Goal: Task Accomplishment & Management: Use online tool/utility

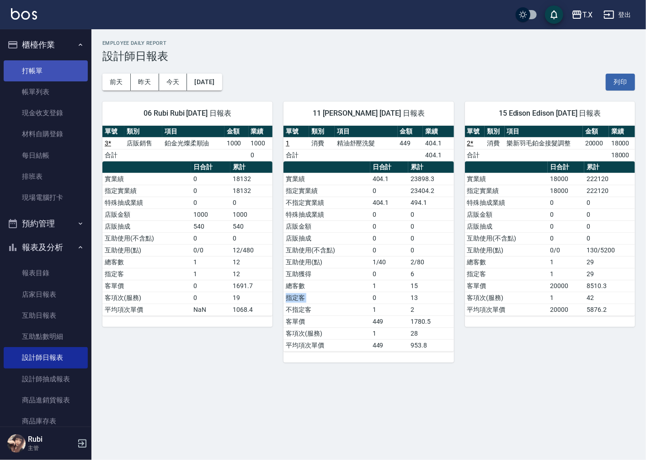
click at [50, 65] on link "打帳單" at bounding box center [46, 70] width 84 height 21
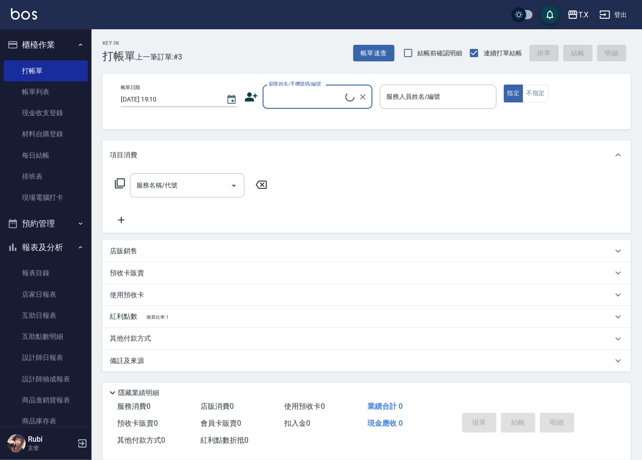
click at [314, 104] on input "顧客姓名/手機號碼/編號" at bounding box center [306, 97] width 79 height 16
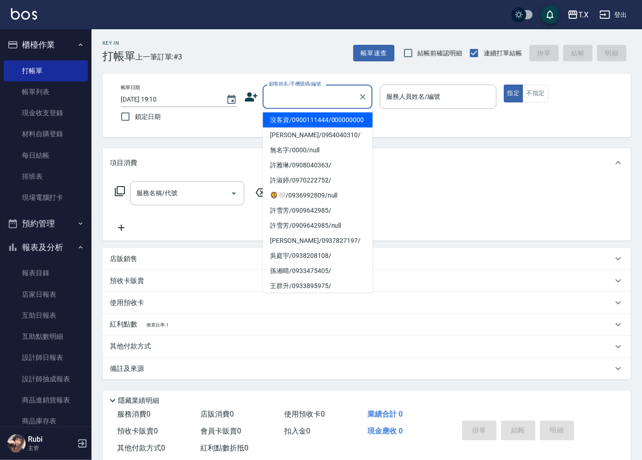
click at [312, 122] on li "沒客資/0900111444/000000000" at bounding box center [318, 120] width 110 height 15
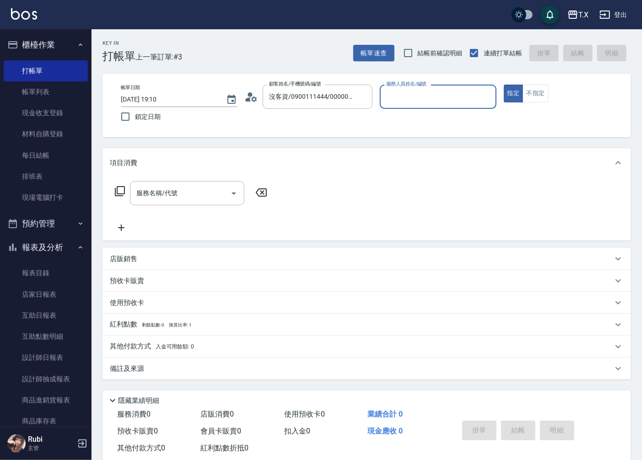
type input "沒客資/0900111444/000000000"
type input "[PERSON_NAME]-11"
type button "true"
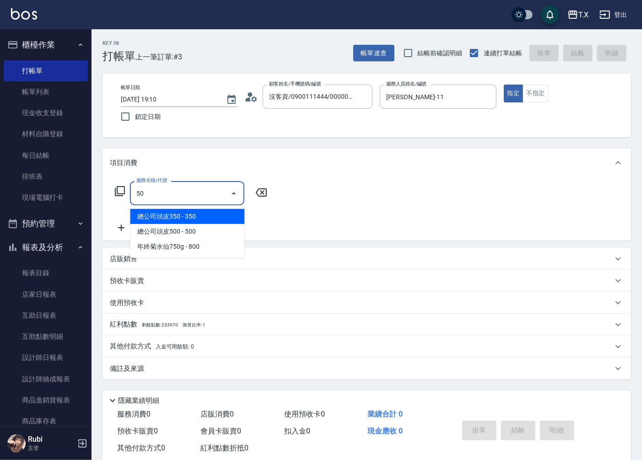
type input "501"
type input "100"
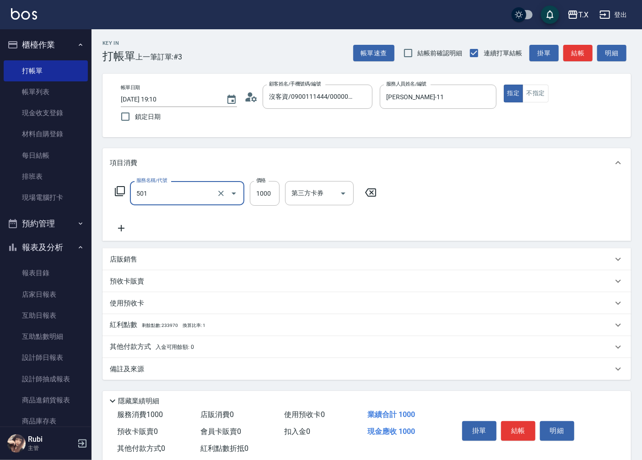
type input "染髮(501)"
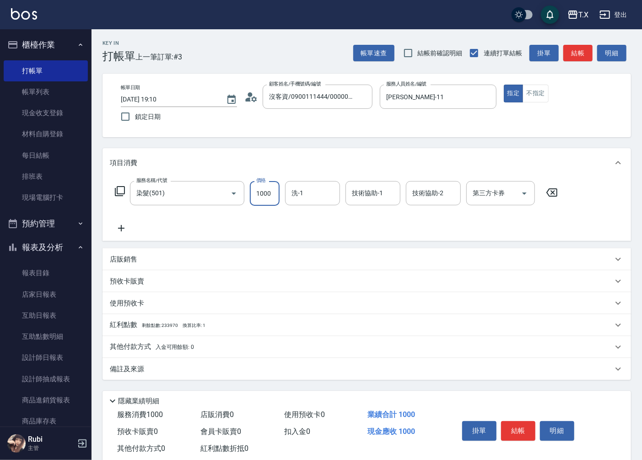
type input "1"
type input "0"
type input "188"
type input "180"
type input "1888"
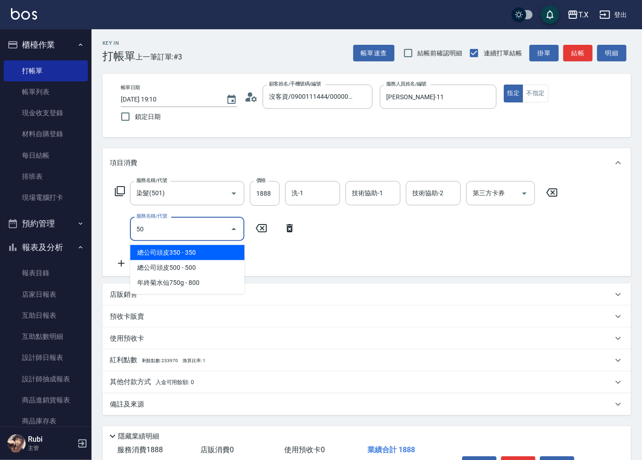
type input "502"
type input "230"
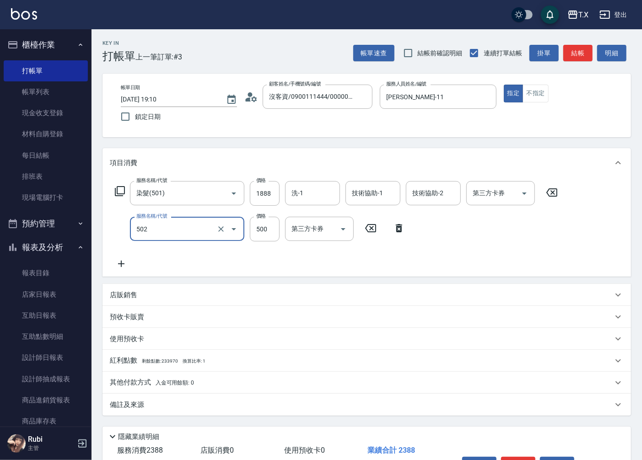
type input "漂髮(502)"
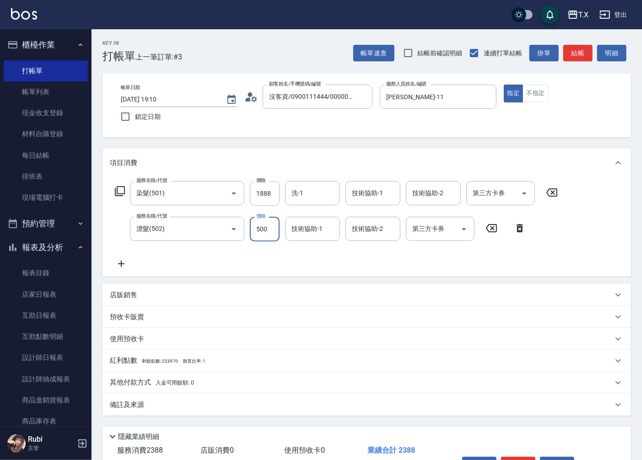
type input "180"
type input "50"
type input "190"
type input "500"
type input "230"
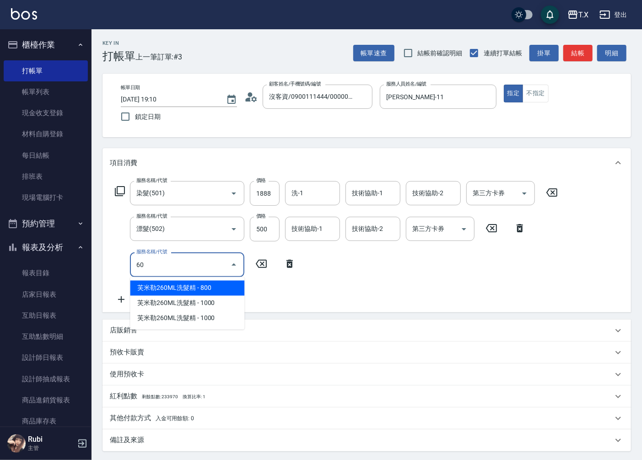
type input "608"
type input "310"
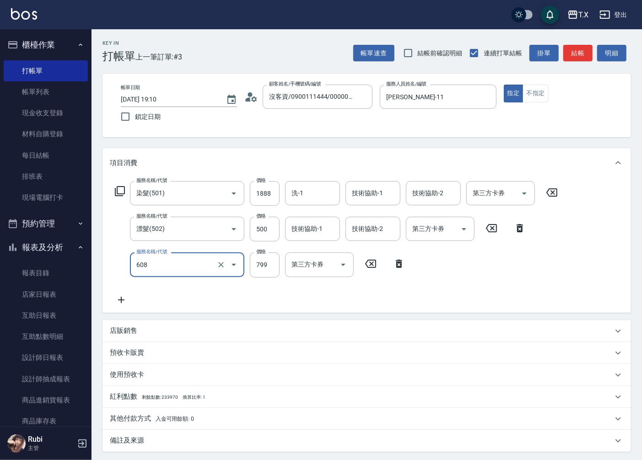
type input "自購二段(608)"
type input "1"
type input "230"
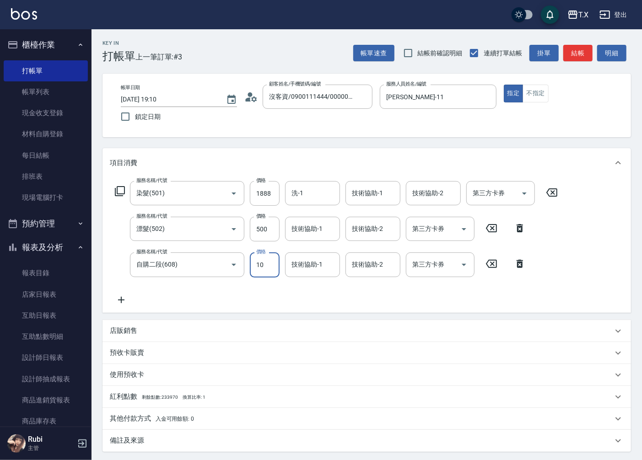
type input "100"
type input "240"
type input "1000"
type input "330"
type input "1000"
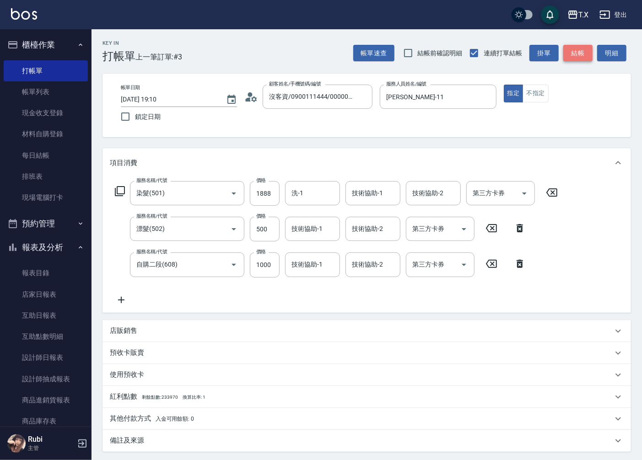
click at [565, 54] on button "結帳" at bounding box center [577, 53] width 29 height 17
type input "0"
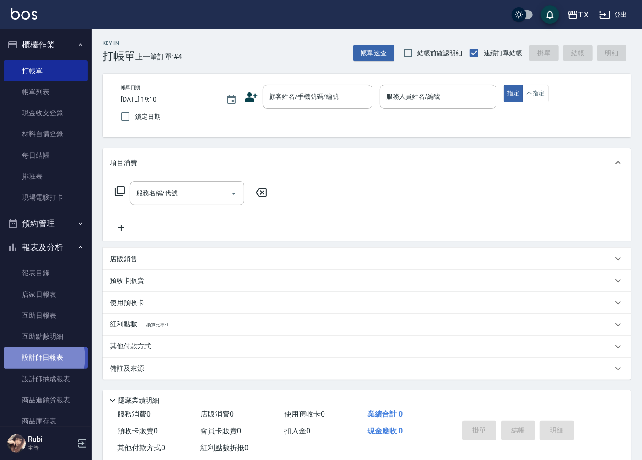
click at [32, 358] on link "設計師日報表" at bounding box center [46, 357] width 84 height 21
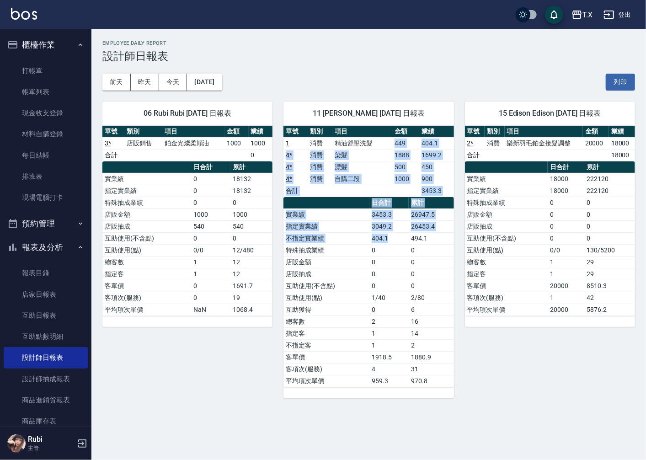
drag, startPoint x: 375, startPoint y: 174, endPoint x: 408, endPoint y: 276, distance: 106.8
click at [394, 249] on div "單號 類別 項目 金額 業績 1 消費 精油舒壓洗髮 449 404.1 4 * 消費 染髮 1888 1699.2 4 * 消費 漂髮 500 450 4 …" at bounding box center [369, 257] width 170 height 262
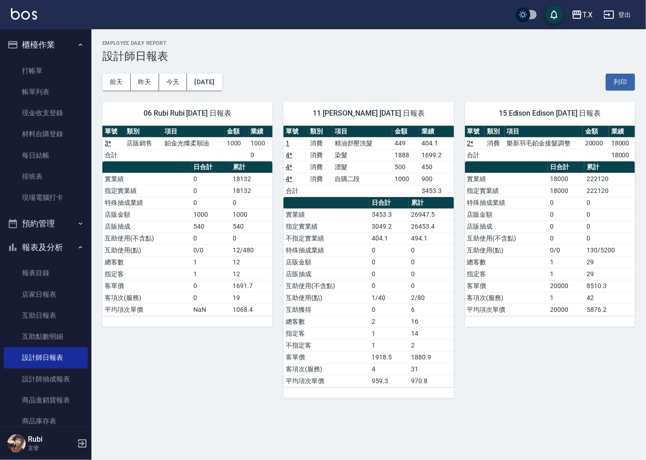
click at [405, 274] on td "0" at bounding box center [389, 274] width 39 height 12
drag, startPoint x: 389, startPoint y: 253, endPoint x: 363, endPoint y: 204, distance: 55.9
click at [377, 231] on tbody "實業績 3453.3 26947.5 指定實業績 3049.2 26453.4 不指定實業績 404.1 494.1 特殊抽成業績 0 0 店販金額 0 0 …" at bounding box center [369, 298] width 170 height 178
drag, startPoint x: 373, startPoint y: 174, endPoint x: 374, endPoint y: 223, distance: 49.0
click at [374, 222] on div "單號 類別 項目 金額 業績 1 消費 精油舒壓洗髮 449 404.1 4 * 消費 染髮 1888 1699.2 4 * 消費 漂髮 500 450 4 …" at bounding box center [369, 257] width 170 height 262
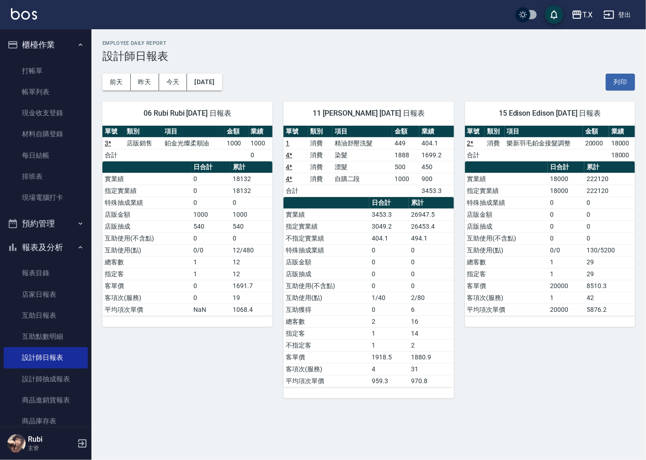
click at [361, 272] on td "店販抽成" at bounding box center [327, 274] width 86 height 12
drag, startPoint x: 360, startPoint y: 272, endPoint x: 338, endPoint y: 204, distance: 71.9
click at [349, 238] on tbody "實業績 3453.3 26947.5 指定實業績 3049.2 26453.4 不指定實業績 404.1 494.1 特殊抽成業績 0 0 店販金額 0 0 …" at bounding box center [369, 298] width 170 height 178
drag, startPoint x: 345, startPoint y: 174, endPoint x: 355, endPoint y: 234, distance: 60.3
click at [354, 228] on div "單號 類別 項目 金額 業績 1 消費 精油舒壓洗髮 449 404.1 4 * 消費 染髮 1888 1699.2 4 * 消費 漂髮 500 450 4 …" at bounding box center [369, 257] width 170 height 262
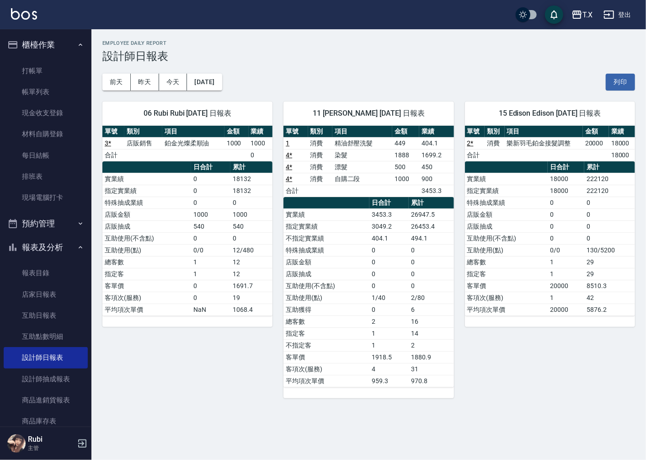
click at [355, 248] on td "特殊抽成業績" at bounding box center [327, 250] width 86 height 12
click at [56, 295] on link "店家日報表" at bounding box center [46, 294] width 84 height 21
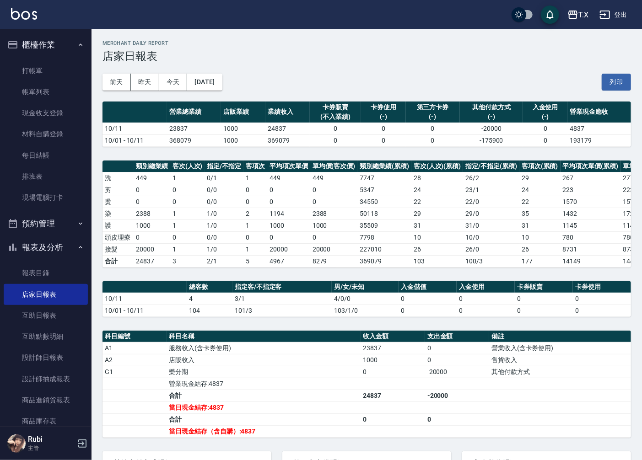
drag, startPoint x: 399, startPoint y: 152, endPoint x: 455, endPoint y: 190, distance: 67.5
click at [413, 166] on div "T.X [DATE] 店家日報表 列印時間： [DATE][PHONE_NUMBER]:15 Merchant Daily Report 店家日報表 [DAT…" at bounding box center [366, 305] width 550 height 552
click at [317, 74] on div "[DATE] [DATE] [DATE] [DATE] 列印" at bounding box center [366, 82] width 528 height 39
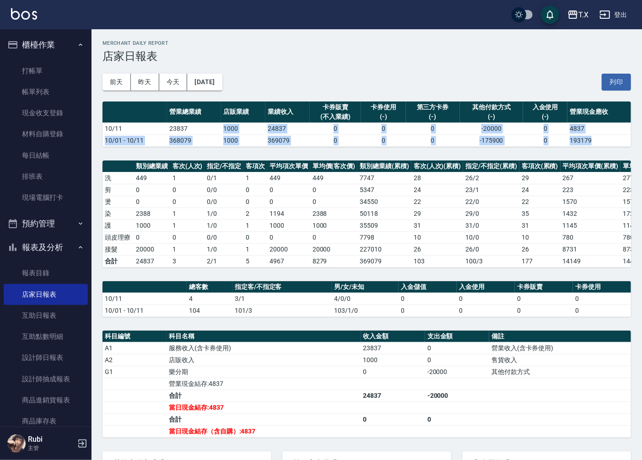
drag, startPoint x: 216, startPoint y: 127, endPoint x: 239, endPoint y: 154, distance: 34.7
click at [234, 151] on div "T.X [DATE] 店家日報表 列印時間： [DATE][PHONE_NUMBER]:15 Merchant Daily Report 店家日報表 [DAT…" at bounding box center [366, 305] width 550 height 552
click at [241, 159] on div "T.X [DATE] 店家日報表 列印時間： [DATE][PHONE_NUMBER]:15 Merchant Daily Report 店家日報表 [DAT…" at bounding box center [366, 305] width 550 height 552
